Goal: Task Accomplishment & Management: Use online tool/utility

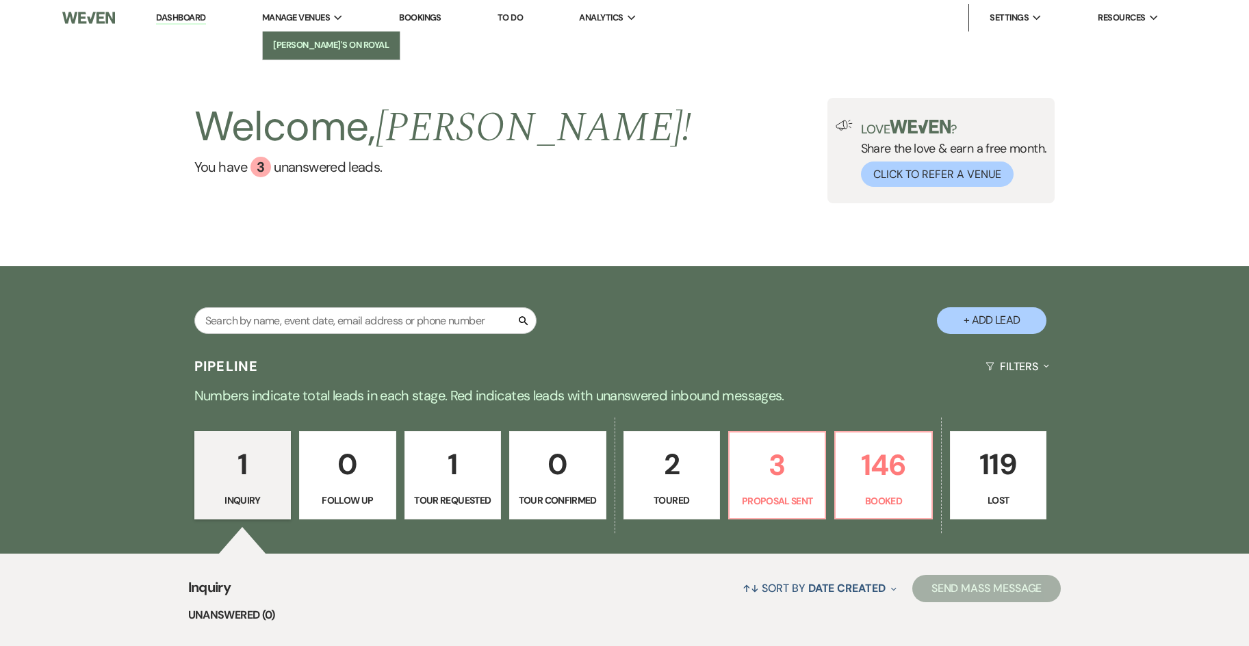
click at [294, 34] on link "[PERSON_NAME]'s On Royal" at bounding box center [331, 44] width 137 height 27
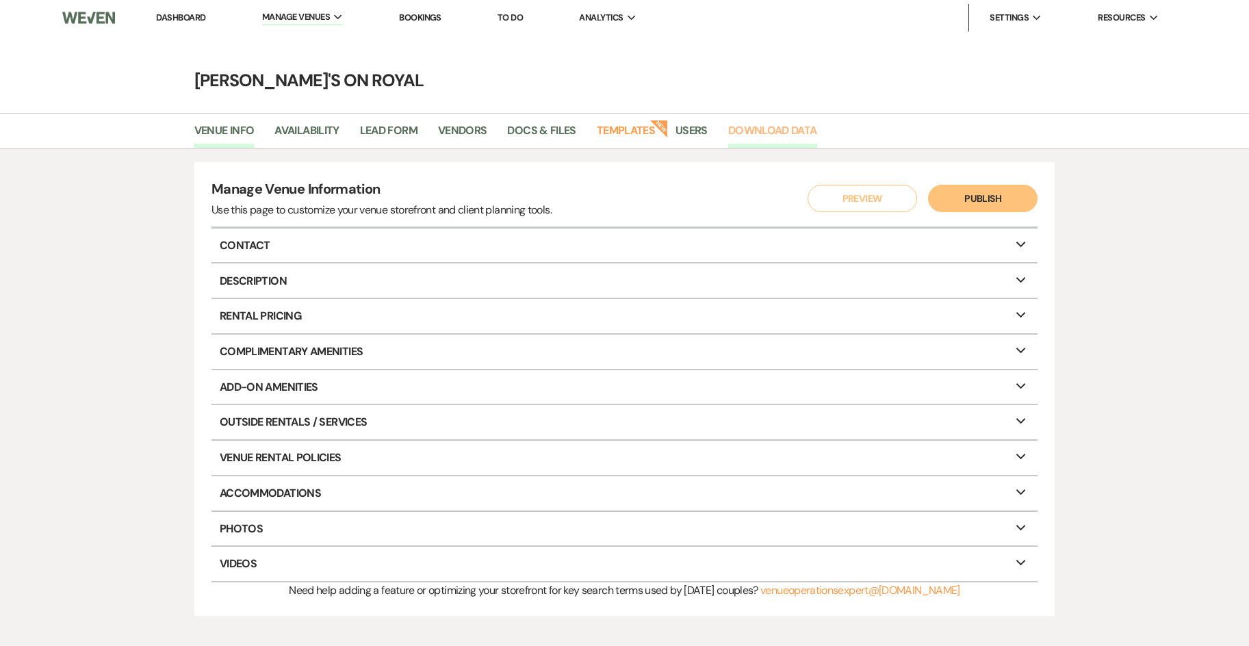
click at [751, 135] on link "Download Data" at bounding box center [772, 135] width 89 height 26
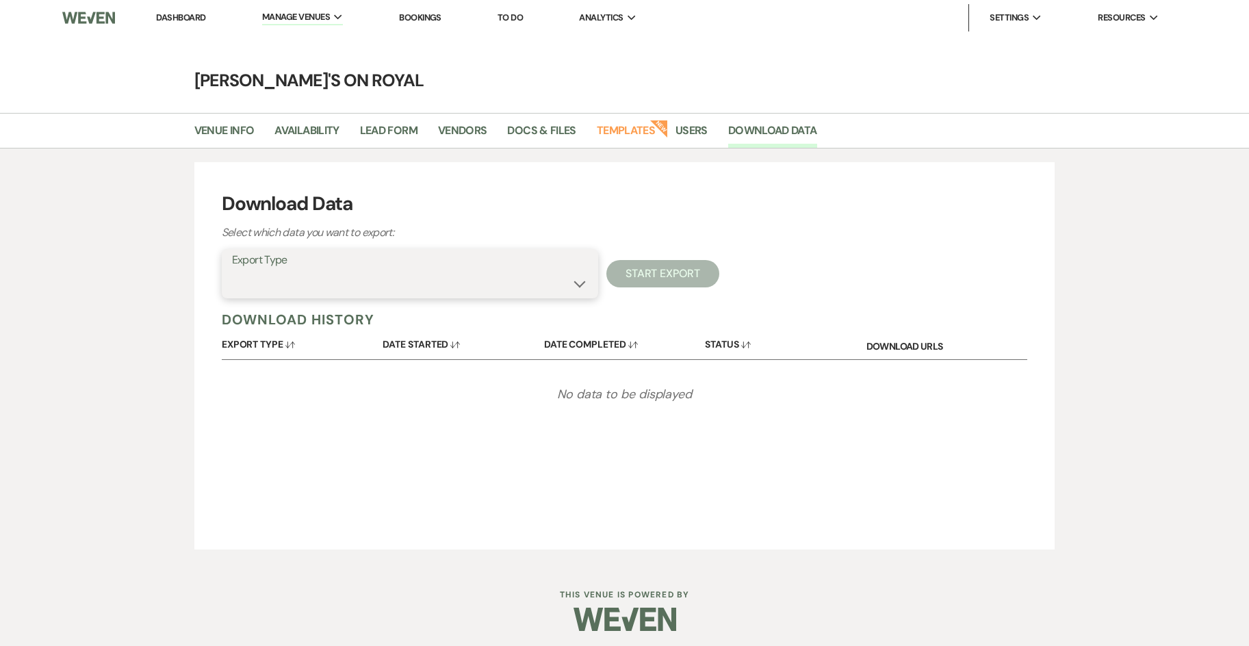
click at [570, 287] on select "Lead Information Rental Overview Lead Documents and Files Metadata Messages Inf…" at bounding box center [410, 283] width 356 height 27
click at [857, 239] on div "Download Data Select which data you want to export:" at bounding box center [625, 216] width 806 height 52
click at [567, 283] on select "Lead Information Rental Overview Lead Documents and Files Metadata Messages Inf…" at bounding box center [410, 283] width 356 height 27
select select "contactsInfo"
click at [232, 270] on select "Lead Information Rental Overview Lead Documents and Files Metadata Messages Inf…" at bounding box center [410, 283] width 356 height 27
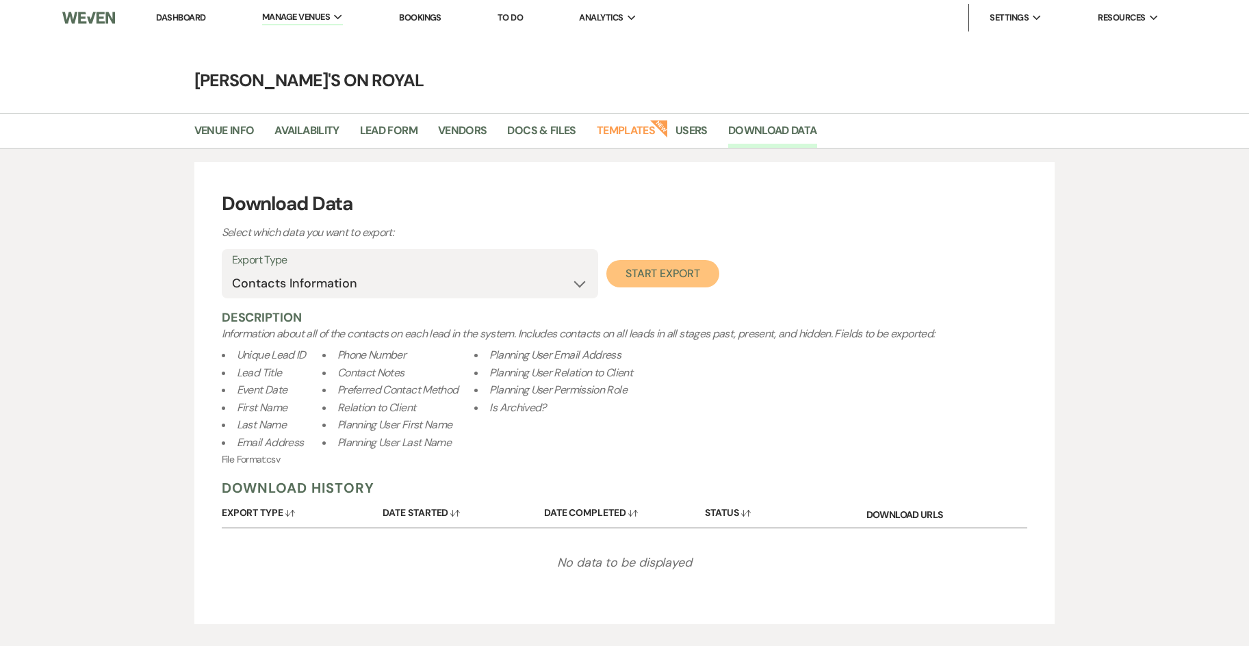
click at [651, 274] on button "Start Export" at bounding box center [662, 273] width 113 height 27
